Goal: Task Accomplishment & Management: Use online tool/utility

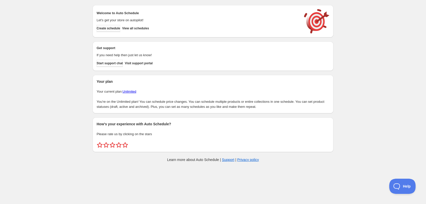
click at [113, 28] on span "Create schedule" at bounding box center [109, 28] width 24 height 4
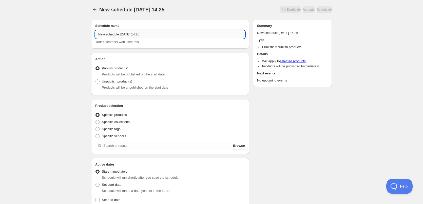
click at [155, 34] on input "New schedule [DATE] 14:25" at bounding box center [170, 34] width 150 height 8
click at [157, 33] on input "New schedule [DATE] 14:25" at bounding box center [170, 34] width 150 height 8
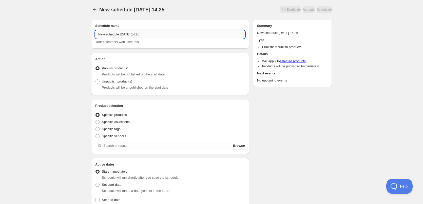
click at [157, 33] on input "New schedule [DATE] 14:25" at bounding box center [170, 34] width 150 height 8
type input "[DATE]"
click at [294, 139] on div "Schedule name [DATE] Your customers won't see this Action Action Publish produc…" at bounding box center [209, 195] width 245 height 361
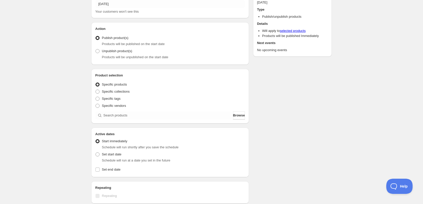
scroll to position [76, 0]
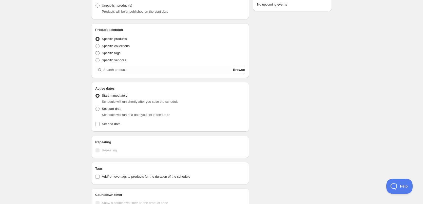
click at [116, 53] on span "Specific tags" at bounding box center [111, 53] width 19 height 4
click at [96, 51] on input "Specific tags" at bounding box center [96, 51] width 0 height 0
radio input "true"
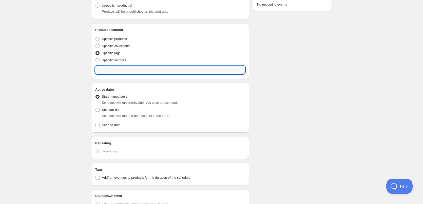
click at [118, 71] on input "text" at bounding box center [170, 70] width 150 height 8
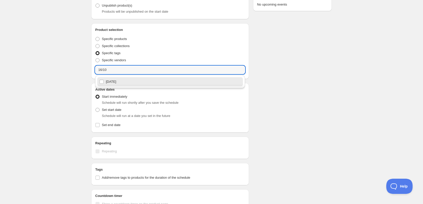
click at [120, 83] on div "[DATE]" at bounding box center [170, 81] width 142 height 7
type input "[DATE]"
checkbox input "true"
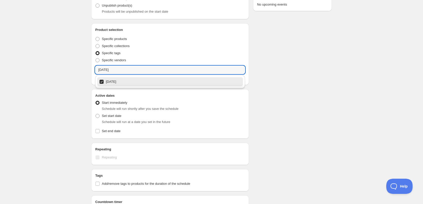
type input "[DATE]"
click at [332, 110] on div "[DATE]. This page is ready [DATE] Duplicate Activate Deactivate More actions Du…" at bounding box center [211, 115] width 253 height 383
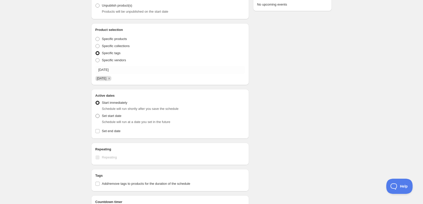
click at [116, 117] on span "Set start date" at bounding box center [112, 116] width 20 height 4
click at [96, 114] on input "Set start date" at bounding box center [96, 114] width 0 height 0
radio input "true"
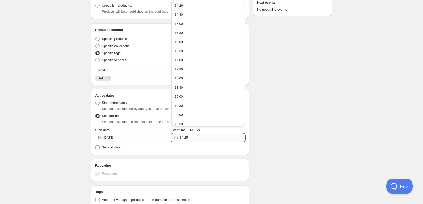
click at [199, 140] on input "14:25" at bounding box center [212, 138] width 65 height 8
click at [182, 94] on div "22:00" at bounding box center [179, 93] width 8 height 5
type input "22:00"
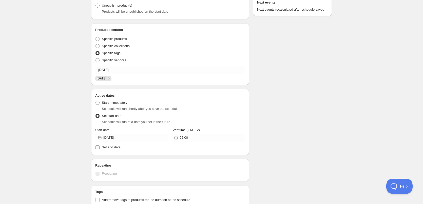
click at [119, 149] on span "Set end date" at bounding box center [111, 148] width 19 height 4
click at [100, 149] on input "Set end date" at bounding box center [98, 148] width 4 height 4
checkbox input "true"
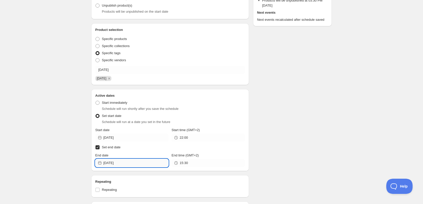
click at [130, 162] on input "[DATE]" at bounding box center [135, 163] width 65 height 8
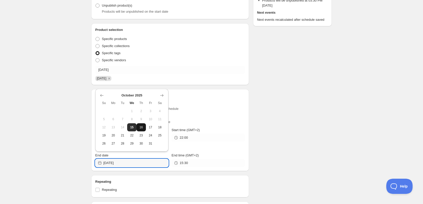
click at [143, 128] on span "16" at bounding box center [141, 128] width 5 height 4
type input "[DATE]"
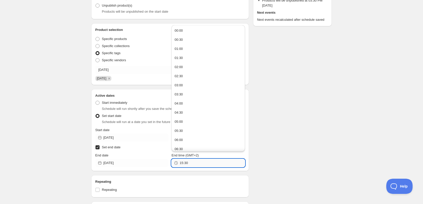
click at [197, 161] on input "15:30" at bounding box center [212, 163] width 65 height 8
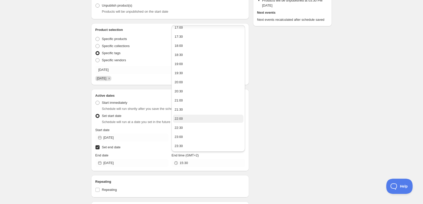
click at [194, 120] on button "22:00" at bounding box center [208, 119] width 70 height 8
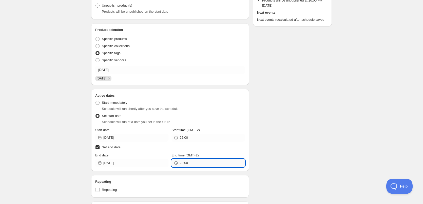
click at [186, 163] on input "22:00" at bounding box center [212, 163] width 65 height 8
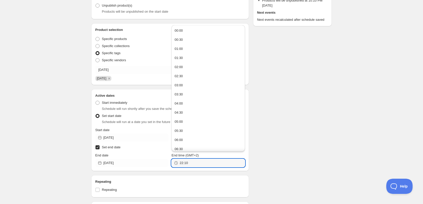
type input "22:10"
click at [275, 134] on div "Schedule name [DATE] Your customers won't see this Action Action Publish produc…" at bounding box center [209, 151] width 245 height 425
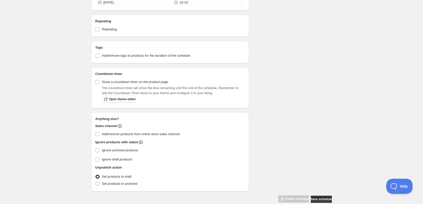
scroll to position [245, 0]
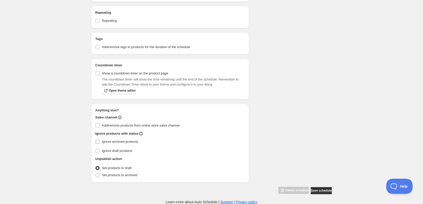
click at [102, 141] on span "Ignore archived products" at bounding box center [120, 142] width 36 height 4
click at [100, 141] on input "Ignore archived products" at bounding box center [98, 142] width 4 height 4
checkbox input "true"
click at [108, 175] on span "Set products to archived" at bounding box center [119, 175] width 35 height 4
click at [96, 174] on input "Set products to archived" at bounding box center [96, 173] width 0 height 0
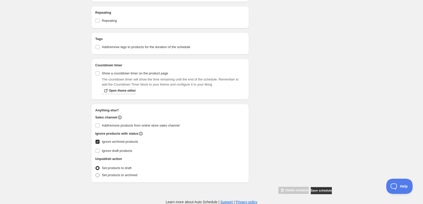
radio input "true"
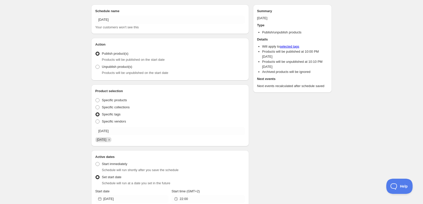
scroll to position [0, 0]
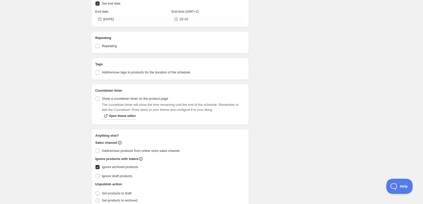
scroll to position [216, 0]
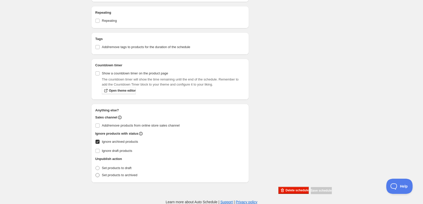
click at [100, 175] on label "Set products to archived" at bounding box center [116, 175] width 42 height 7
click at [96, 174] on input "Set products to archived" at bounding box center [96, 173] width 0 height 0
radio input "true"
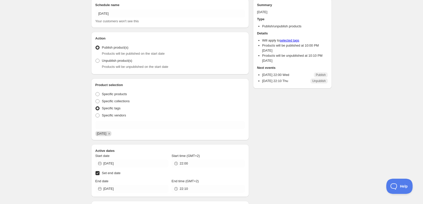
scroll to position [0, 0]
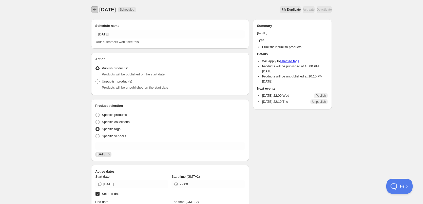
click at [94, 9] on icon "Schedules" at bounding box center [94, 9] width 5 height 5
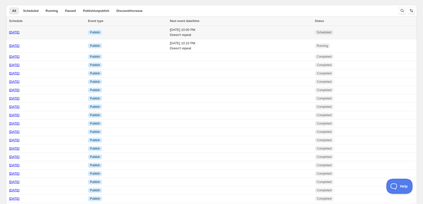
click at [112, 34] on td "Info Publish" at bounding box center [127, 32] width 82 height 13
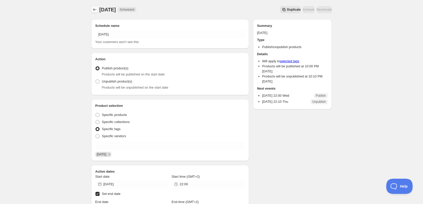
click at [95, 12] on icon "Schedules" at bounding box center [94, 9] width 5 height 5
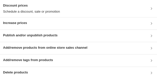
click at [48, 38] on h3 "Publish and/or unpublish products" at bounding box center [30, 35] width 55 height 5
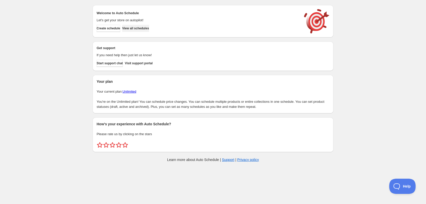
click at [138, 30] on span "View all schedules" at bounding box center [135, 28] width 27 height 4
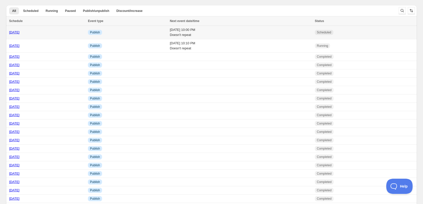
click at [208, 36] on td "Wed 15th October 25 10:00 PM Doesn't repeat" at bounding box center [240, 32] width 145 height 13
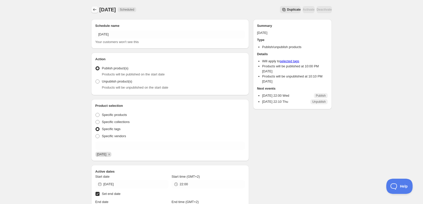
click at [97, 9] on button "Schedules" at bounding box center [94, 9] width 7 height 7
